Goal: Task Accomplishment & Management: Manage account settings

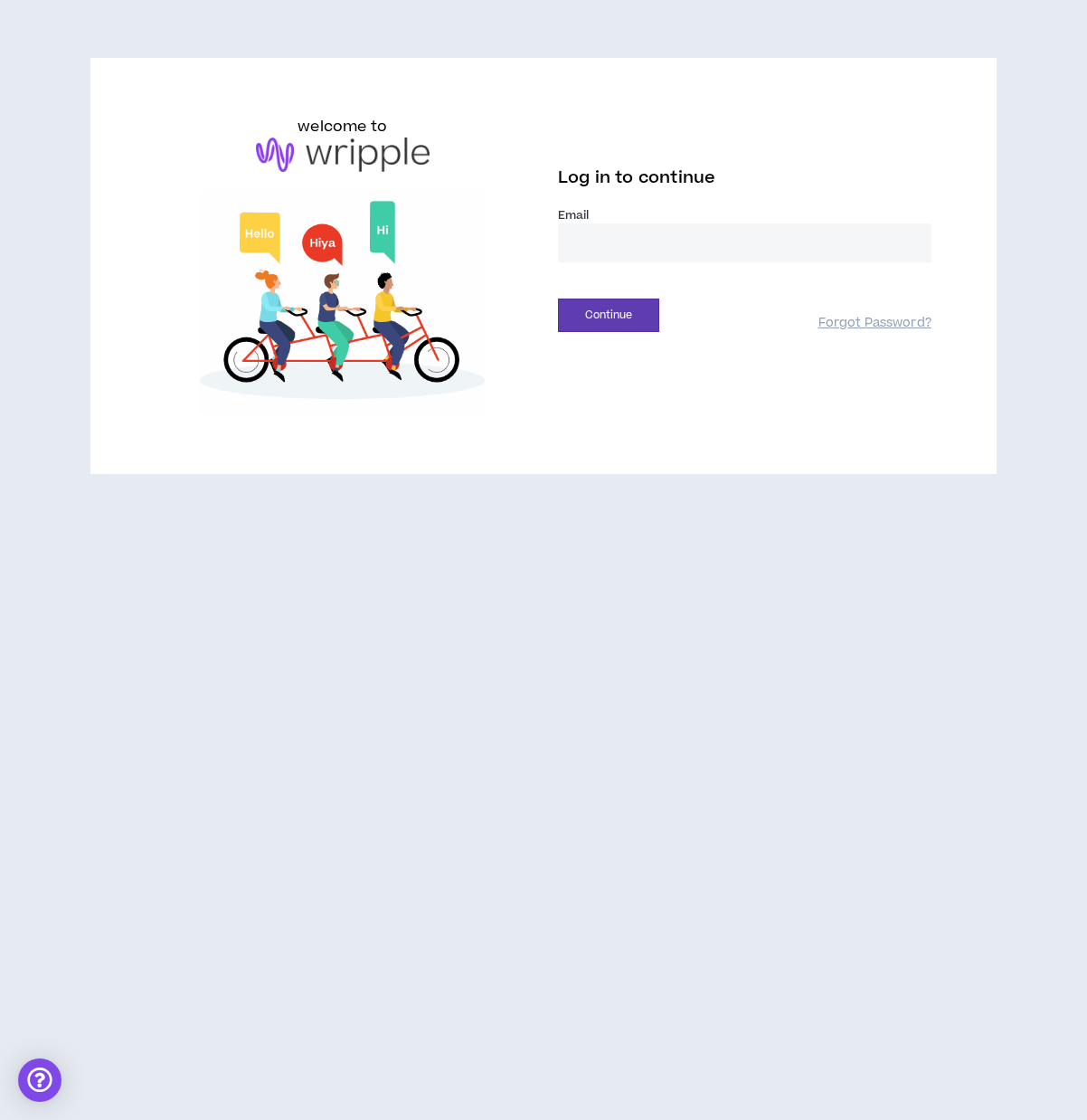
click at [627, 244] on input "email" at bounding box center [744, 243] width 374 height 39
type input "**********"
click at [630, 320] on button "Continue" at bounding box center [609, 316] width 101 height 34
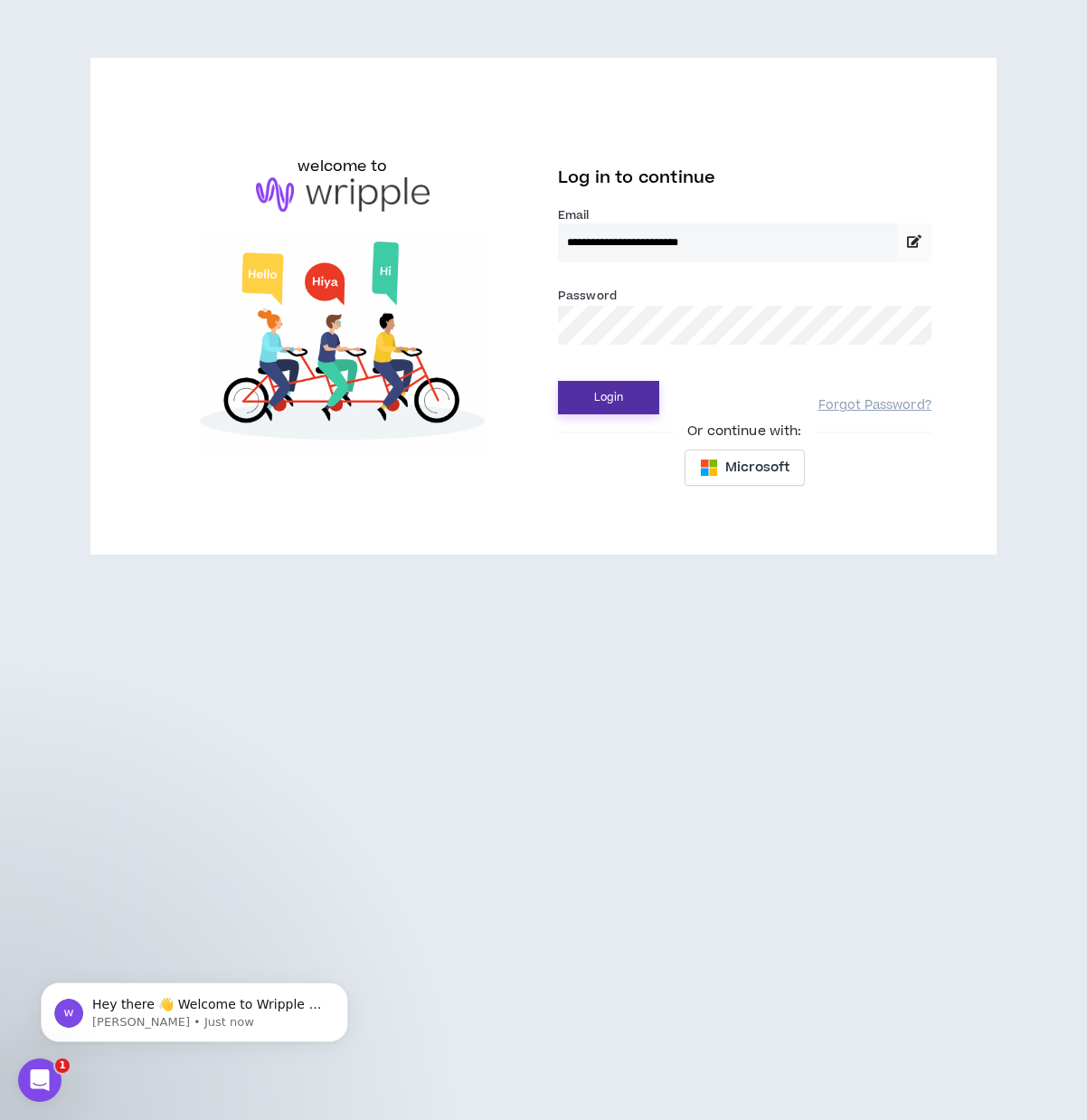
click at [613, 397] on button "Login" at bounding box center [609, 398] width 101 height 34
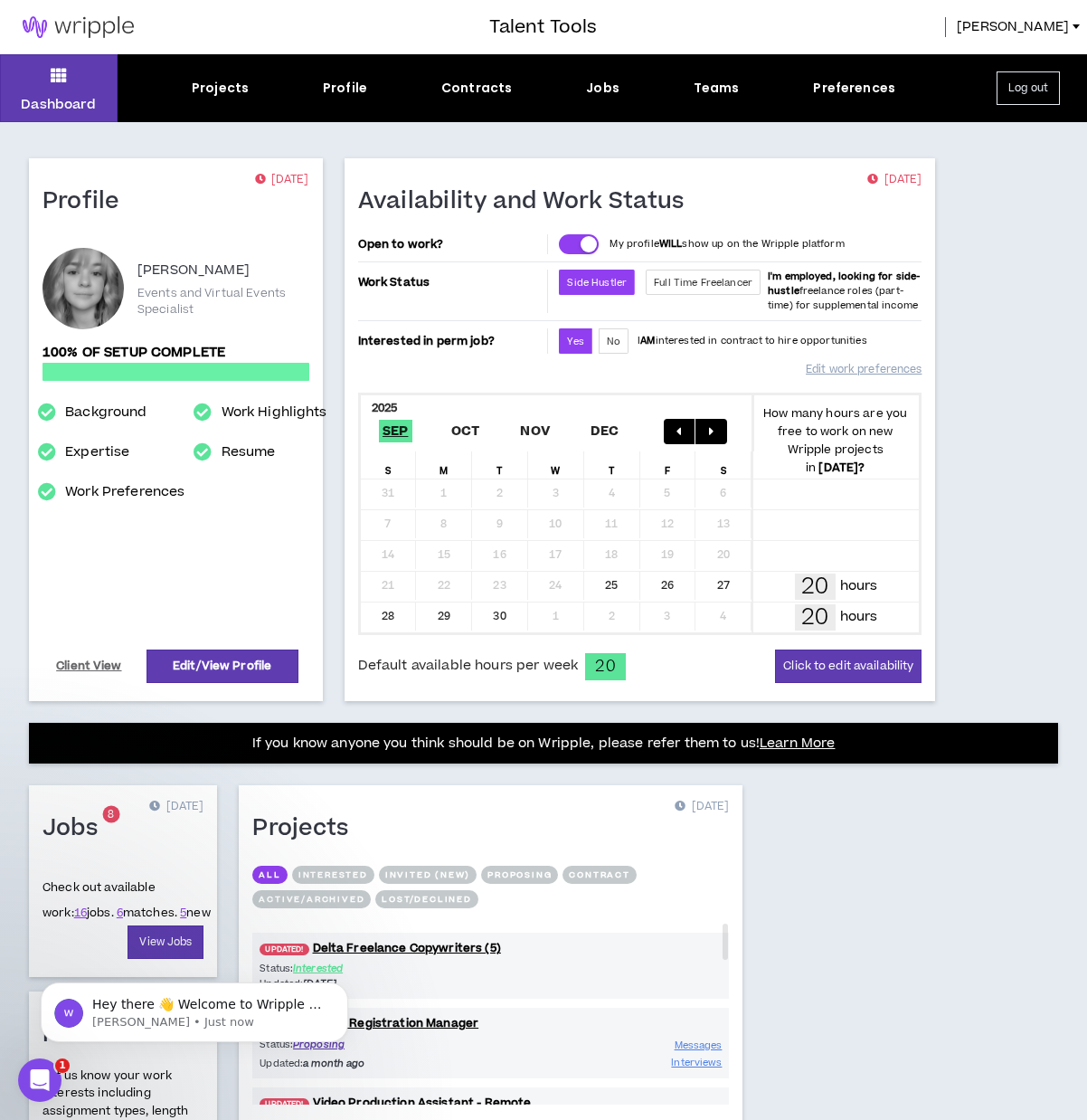
click at [1030, 438] on div "Profile [DATE] [PERSON_NAME] Events and Virtual Events Specialist 100% of setup…" at bounding box center [543, 866] width 1087 height 1490
click at [253, 87] on div "Projects Profile Contracts Jobs Teams Preferences" at bounding box center [544, 88] width 852 height 19
click at [242, 91] on div "Projects" at bounding box center [220, 88] width 57 height 19
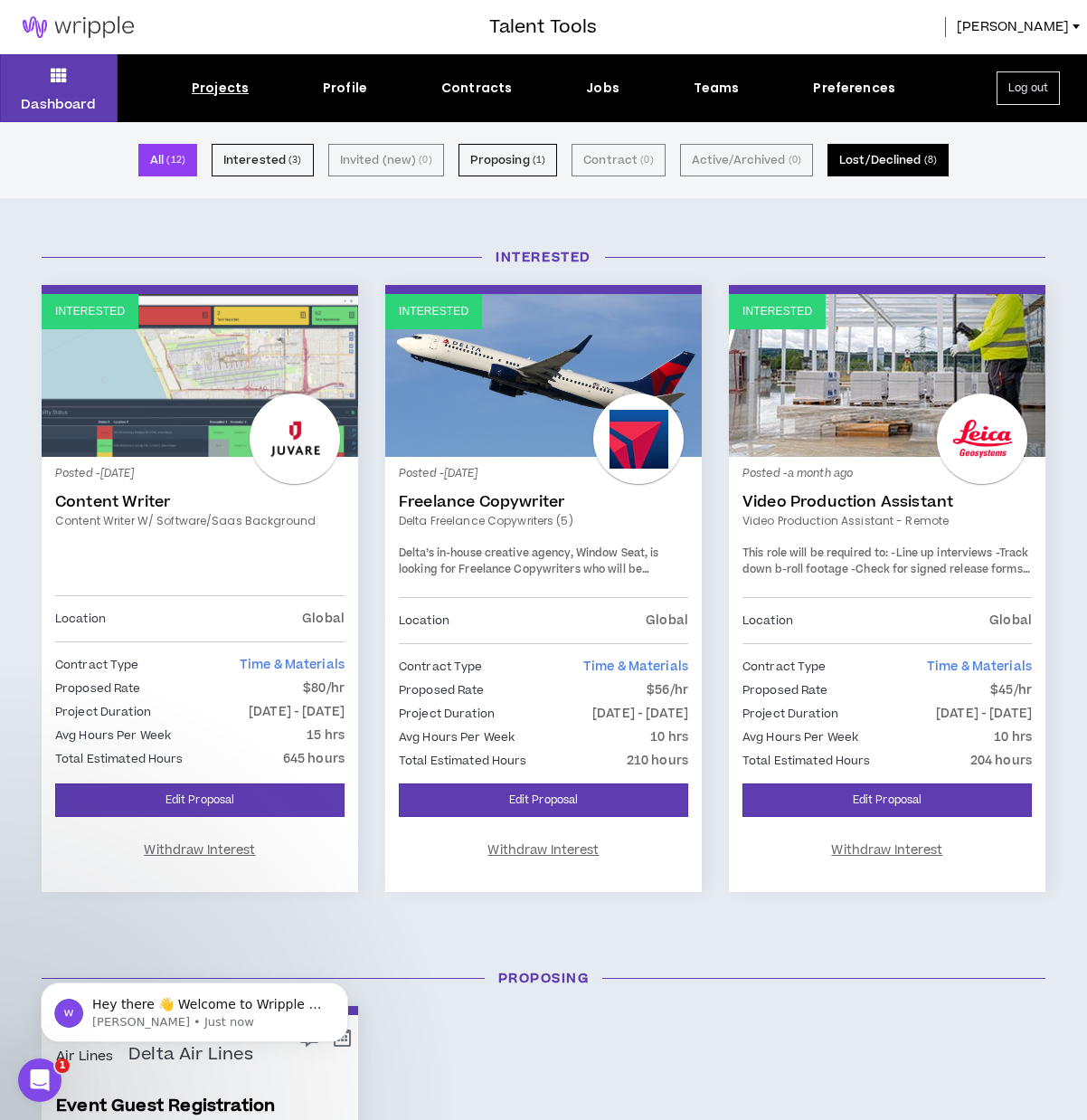
click at [875, 163] on button "Lost/Declined ( 8 )" at bounding box center [888, 160] width 121 height 33
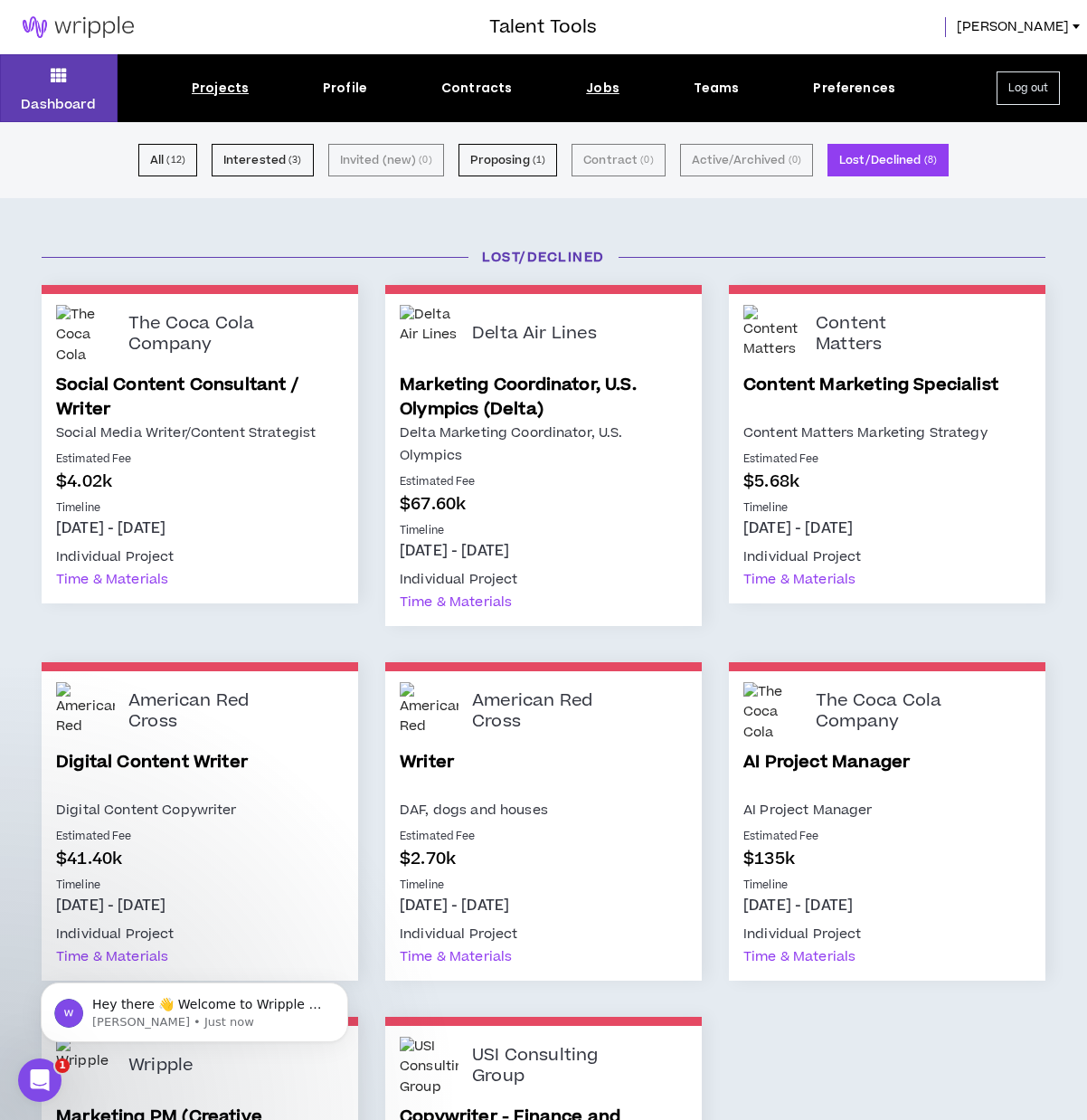
click at [610, 91] on div "Jobs" at bounding box center [603, 88] width 34 height 19
